Goal: Check status

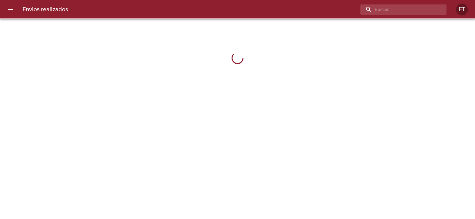
click at [418, 12] on input "buscar" at bounding box center [398, 9] width 76 height 10
type input "[PERSON_NAME]"
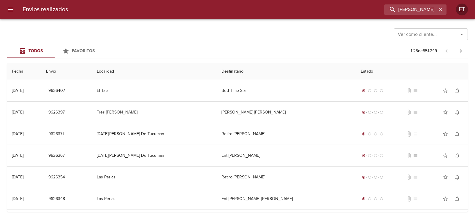
click at [408, 37] on input "Ver como cliente..." at bounding box center [421, 34] width 53 height 8
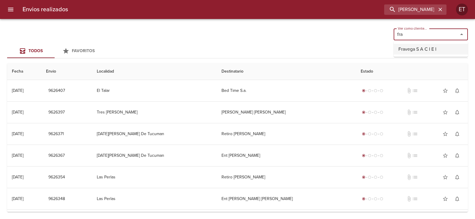
click at [419, 48] on li "Fravega S A C I E I" at bounding box center [430, 49] width 74 height 11
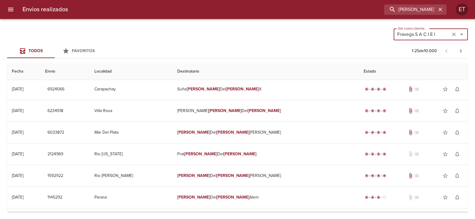
scroll to position [409, 0]
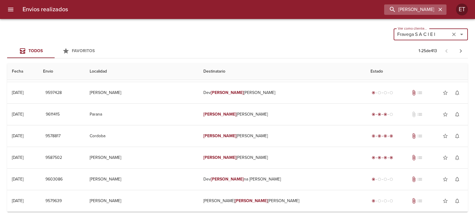
type input "Fravega S A C I E I"
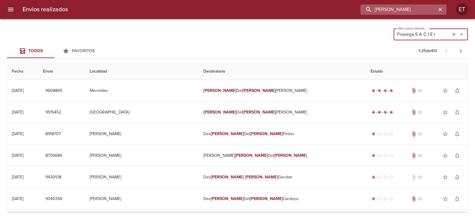
click at [431, 11] on input "[PERSON_NAME]" at bounding box center [398, 9] width 76 height 10
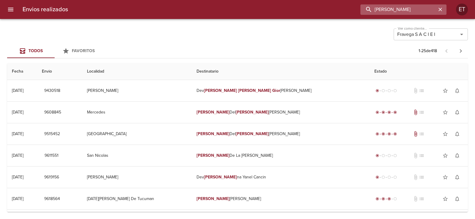
click at [404, 8] on input "maria carmen gior" at bounding box center [398, 9] width 76 height 10
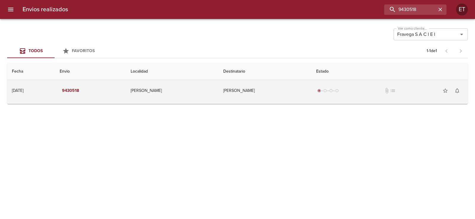
click at [234, 91] on td "Dev Maria Carmen Giordan" at bounding box center [264, 90] width 93 height 21
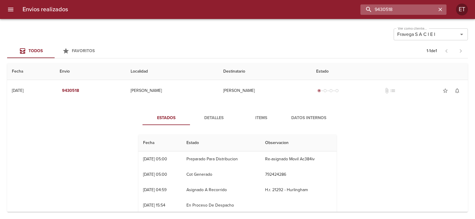
click at [416, 11] on input "9430518" at bounding box center [398, 9] width 76 height 10
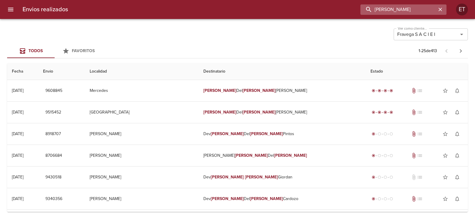
type input "maria carmen gior"
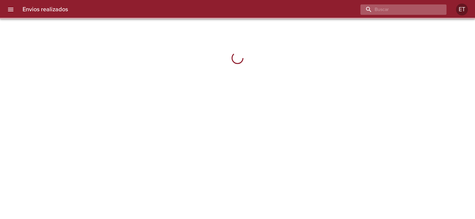
click at [392, 9] on input "buscar" at bounding box center [398, 9] width 76 height 10
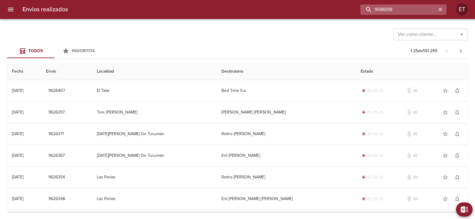
type input "9586519"
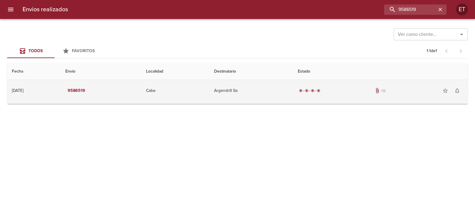
click at [366, 90] on div "radio_button_checked radio_button_checked radio_button_checked radio_button_che…" at bounding box center [380, 91] width 165 height 12
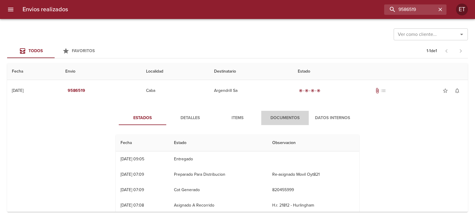
click at [288, 113] on button "Documentos" at bounding box center [284, 118] width 47 height 14
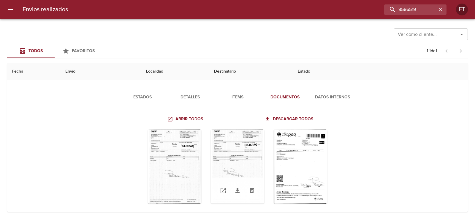
scroll to position [29, 0]
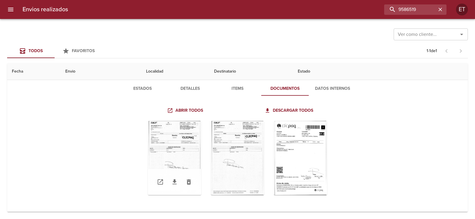
click at [177, 156] on div "Tabla de envíos del cliente" at bounding box center [174, 158] width 53 height 74
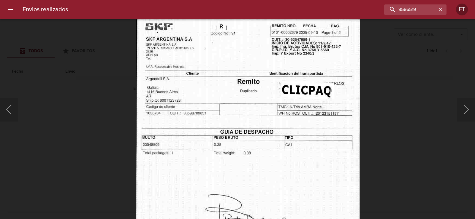
click at [259, 126] on img "Lightbox" at bounding box center [248, 178] width 224 height 321
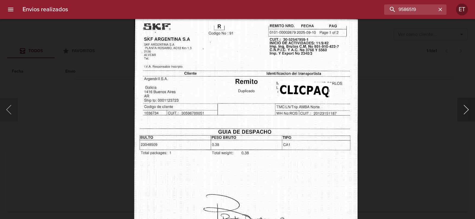
click at [463, 110] on button "Siguiente" at bounding box center [466, 110] width 18 height 24
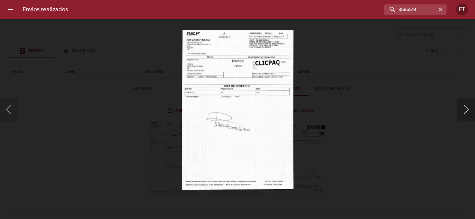
click at [463, 110] on button "Siguiente" at bounding box center [466, 110] width 18 height 24
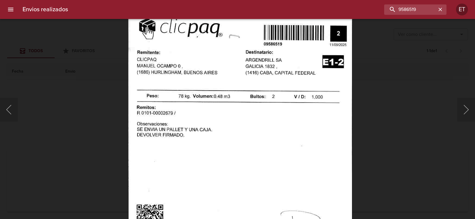
click at [221, 150] on img "Lightbox" at bounding box center [240, 166] width 224 height 321
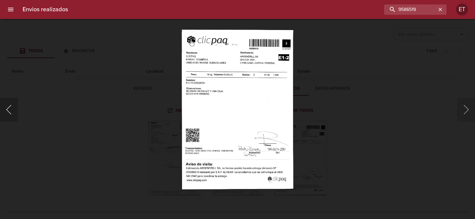
click at [12, 110] on button "Anterior" at bounding box center [9, 110] width 18 height 24
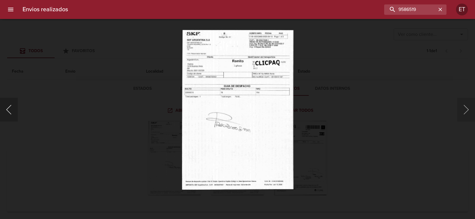
click at [12, 110] on button "Anterior" at bounding box center [9, 110] width 18 height 24
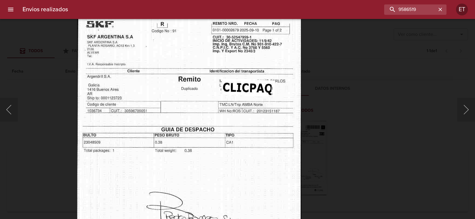
click at [236, 134] on img "Lightbox" at bounding box center [189, 176] width 224 height 321
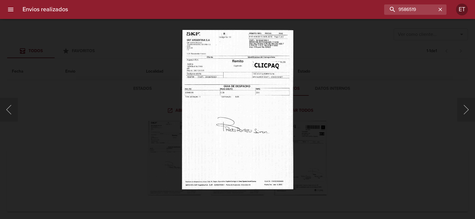
click at [397, 43] on div "Lightbox" at bounding box center [237, 109] width 475 height 219
